Goal: Check status

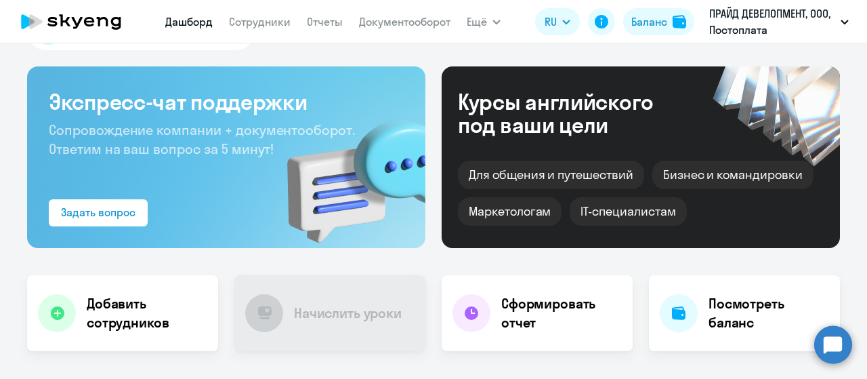
select select "30"
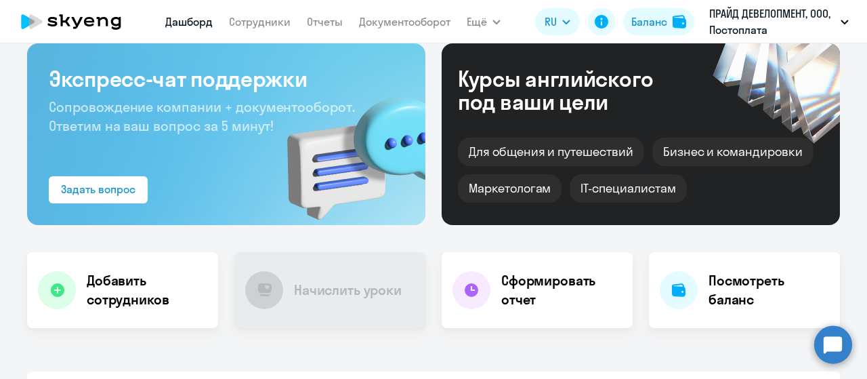
scroll to position [135, 0]
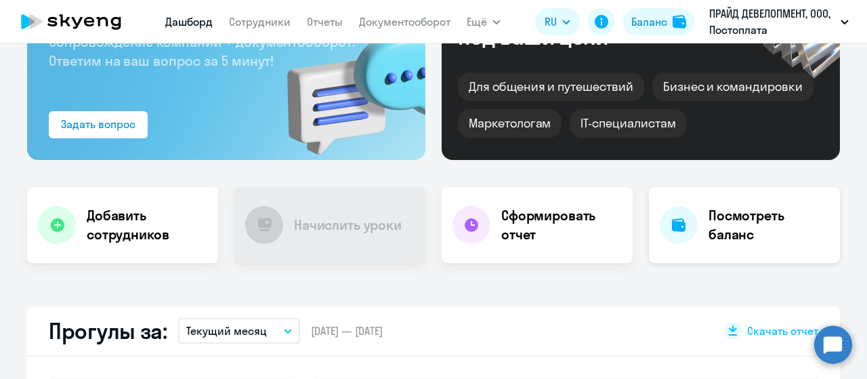
click at [708, 239] on h4 "Посмотреть баланс" at bounding box center [768, 225] width 121 height 38
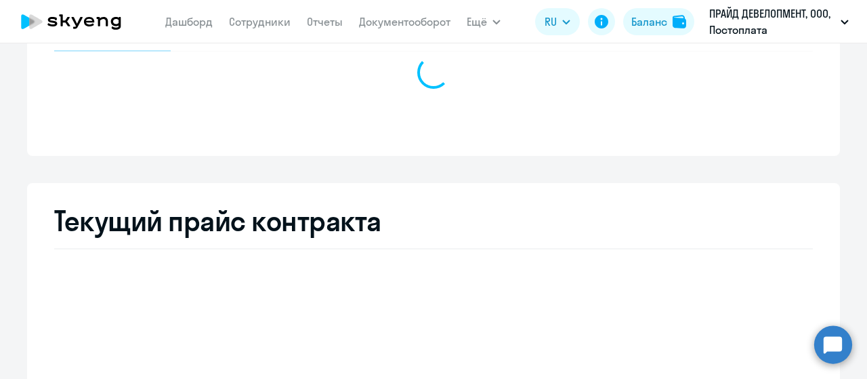
select select "english_adult_not_native_speaker"
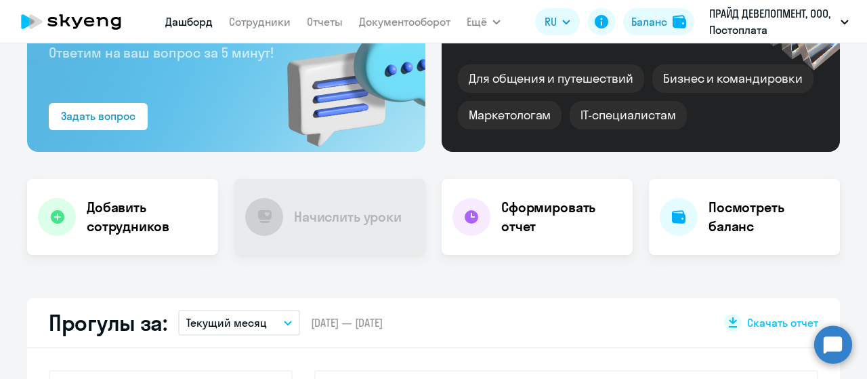
scroll to position [271, 0]
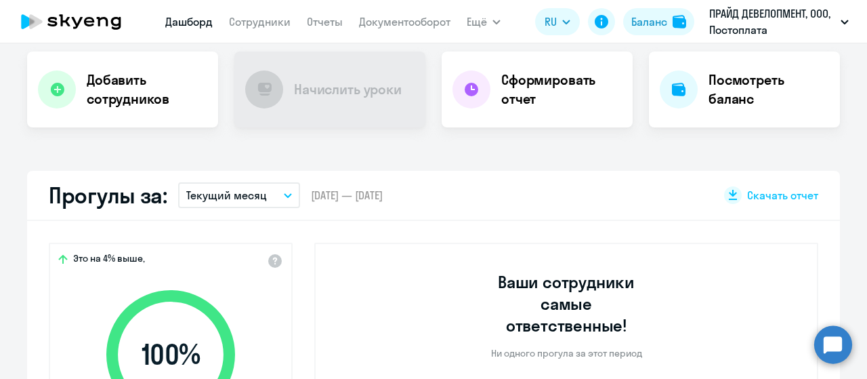
select select "30"
